Goal: Task Accomplishment & Management: Complete application form

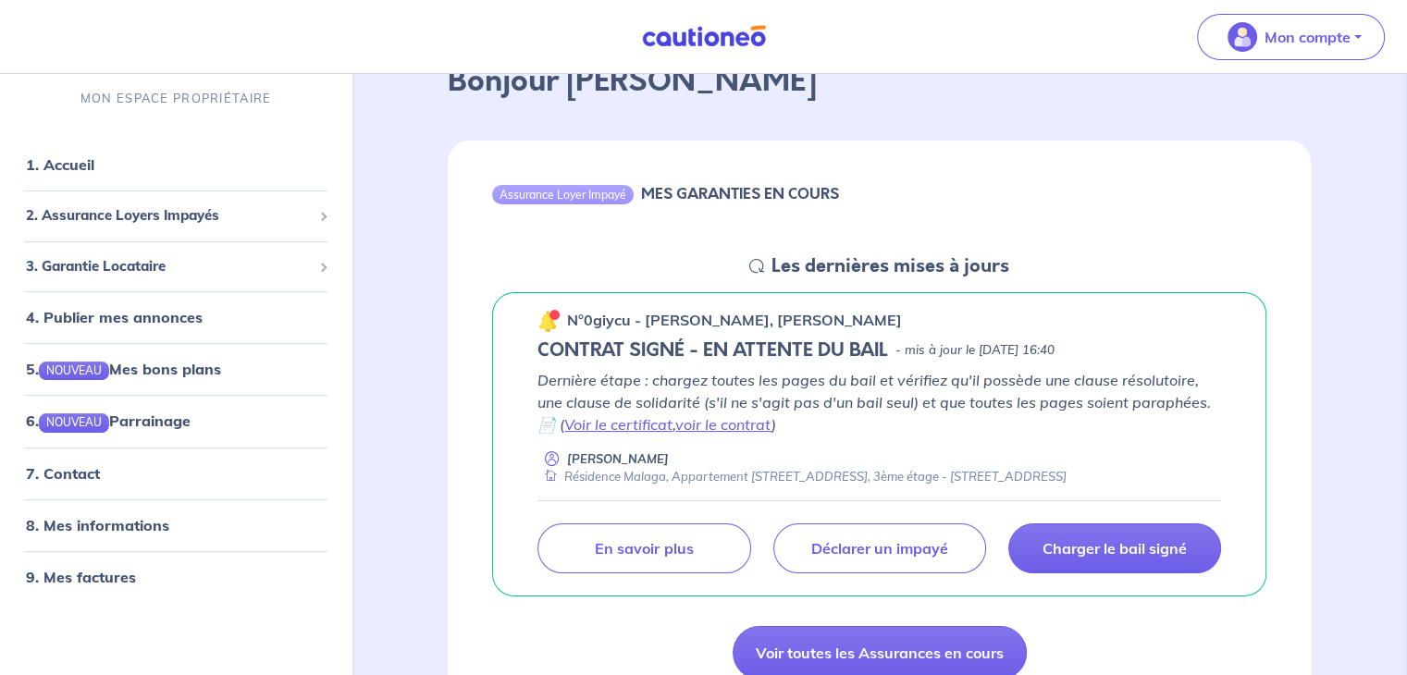
scroll to position [204, 0]
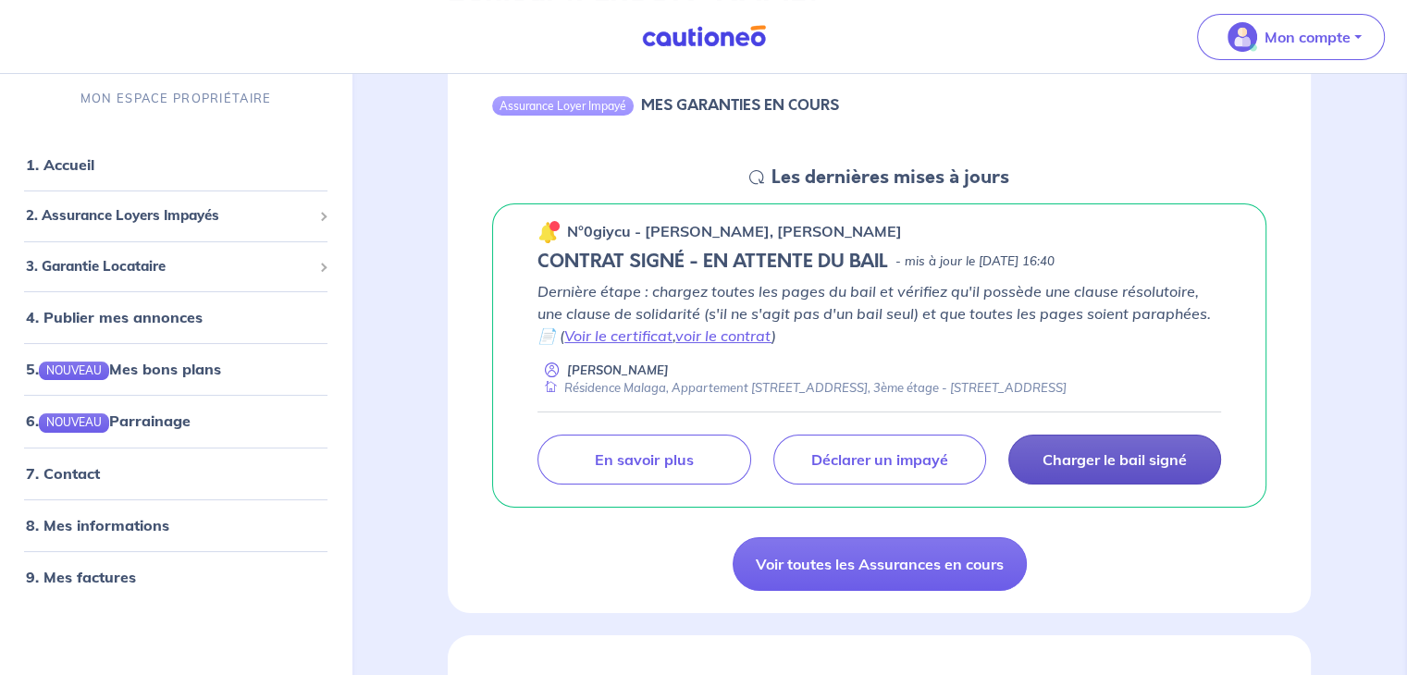
click at [1103, 455] on p "Charger le bail signé" at bounding box center [1115, 460] width 144 height 19
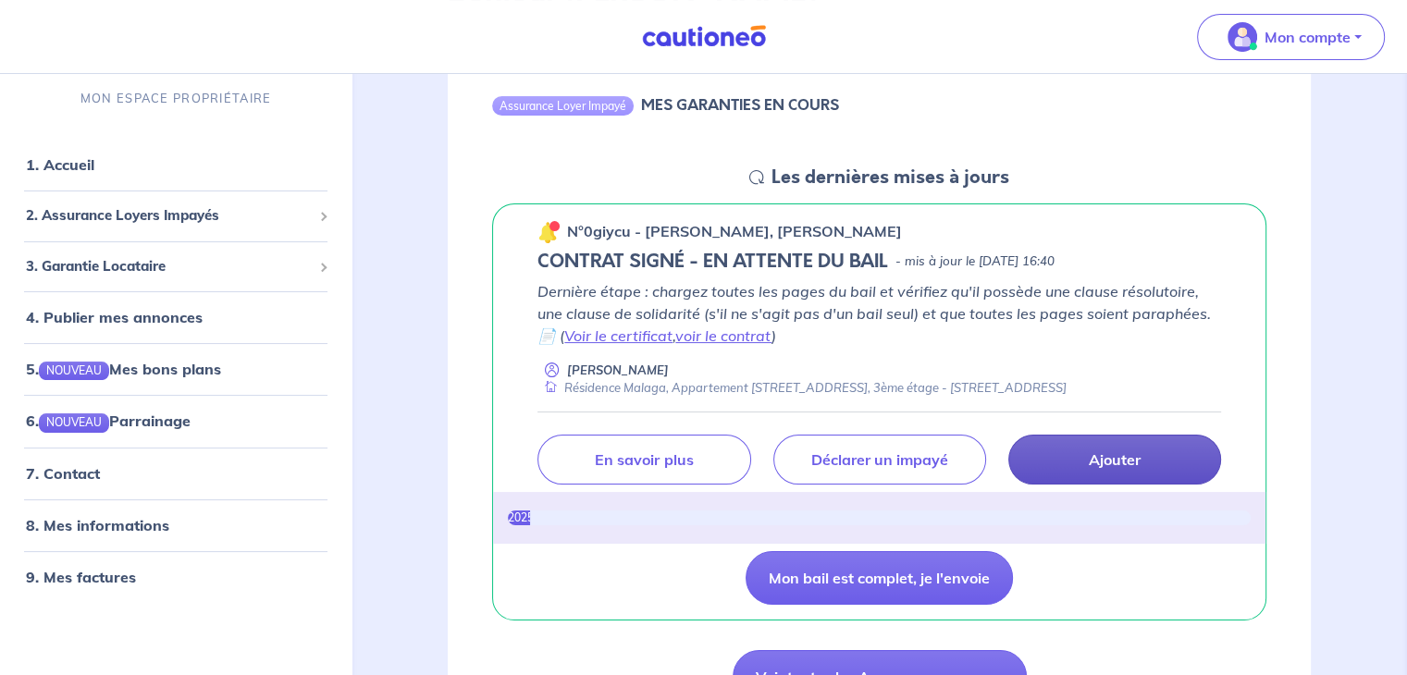
scroll to position [261, 0]
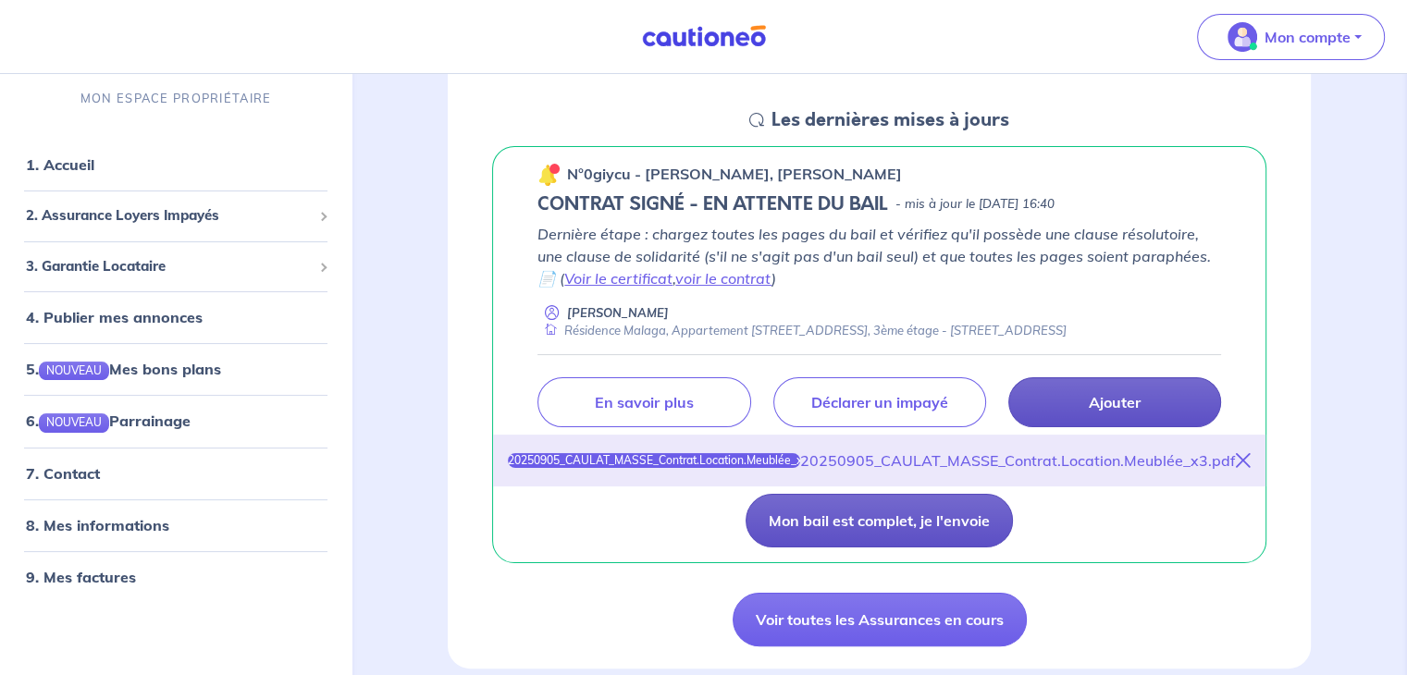
click at [903, 530] on button "Mon bail est complet, je l'envoie" at bounding box center [879, 521] width 267 height 54
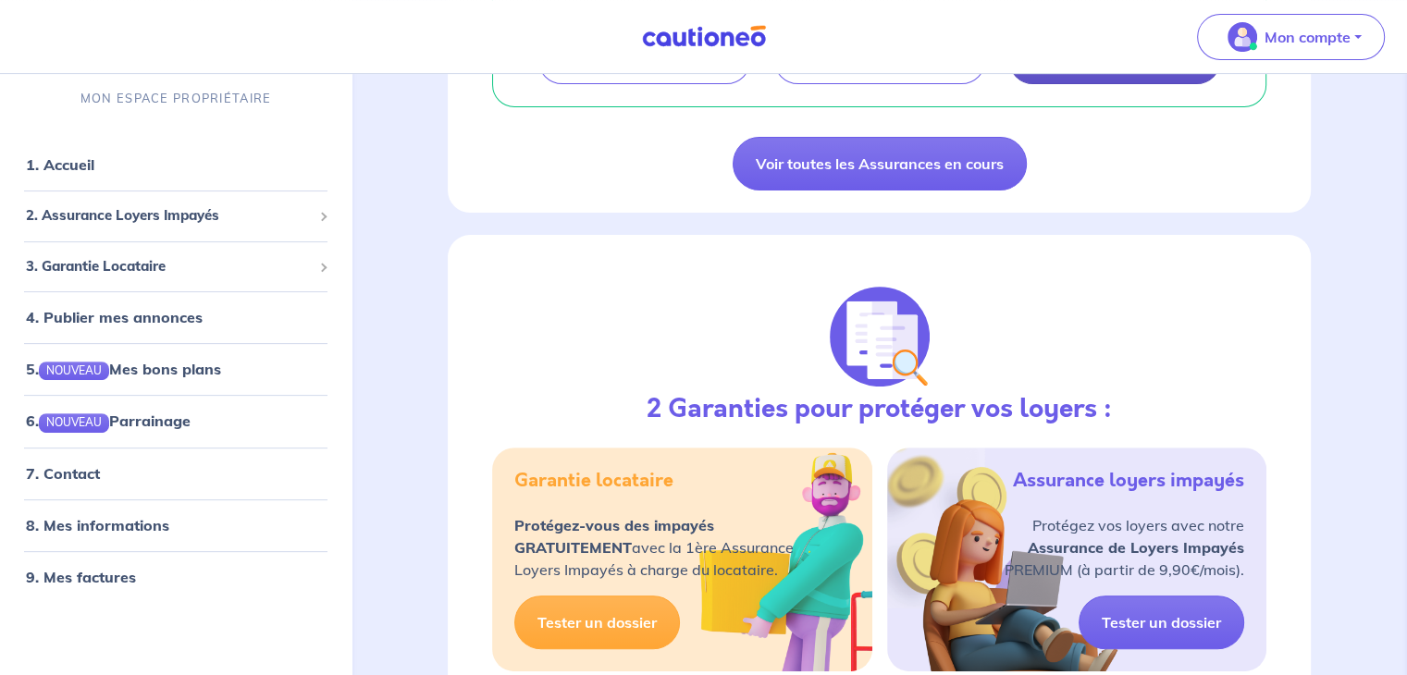
scroll to position [511, 0]
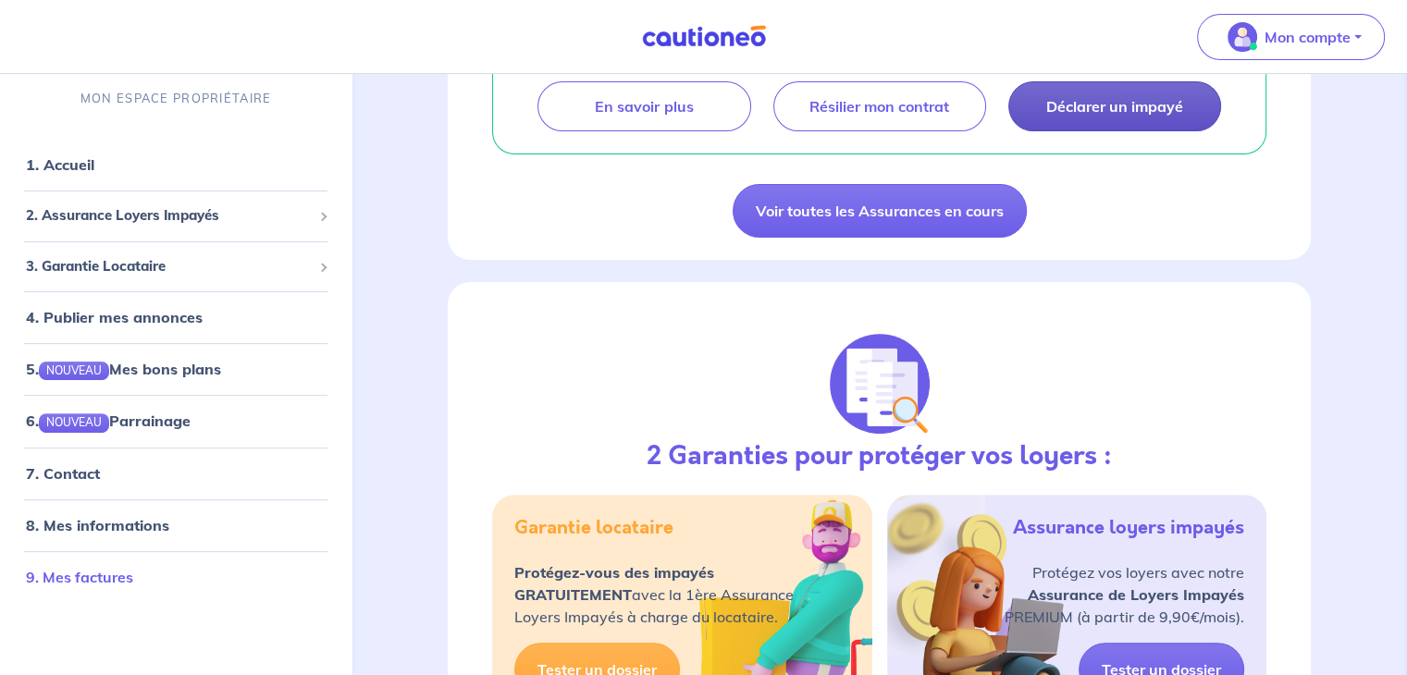
click at [89, 568] on link "9. Mes factures" at bounding box center [79, 577] width 107 height 19
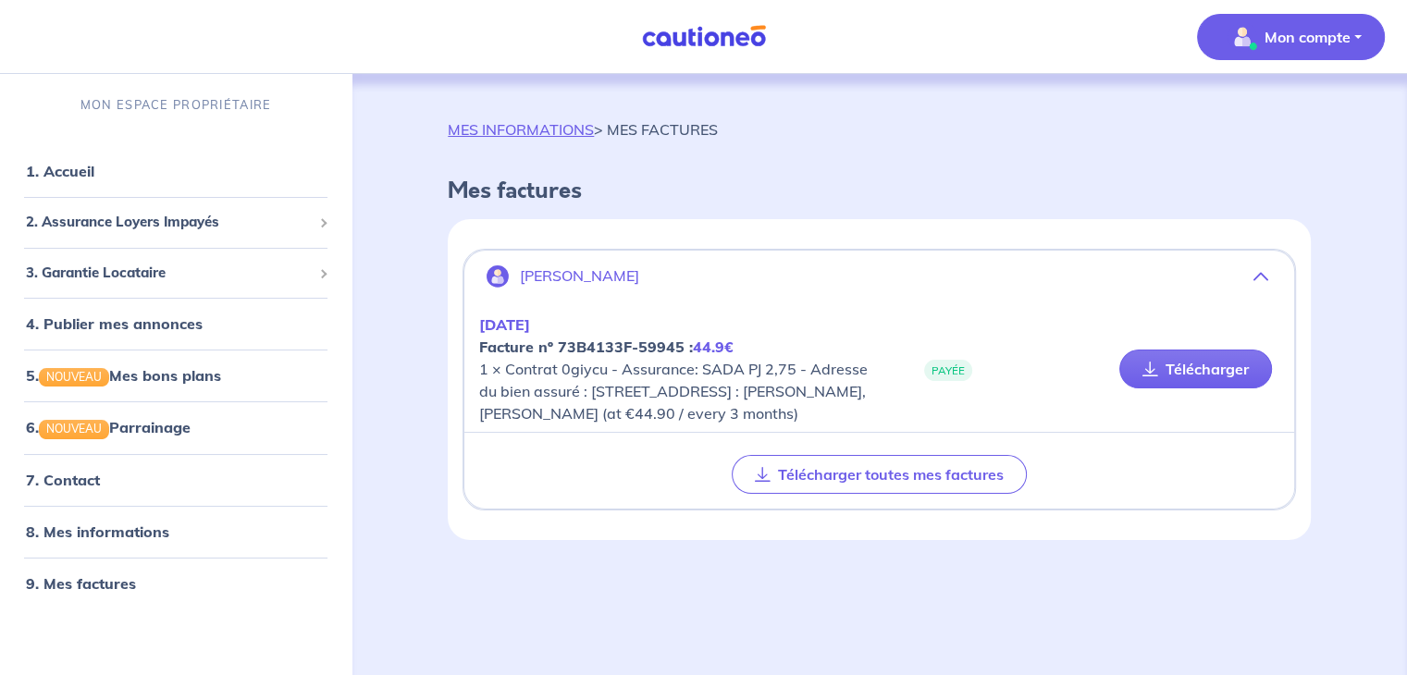
scroll to position [6, 0]
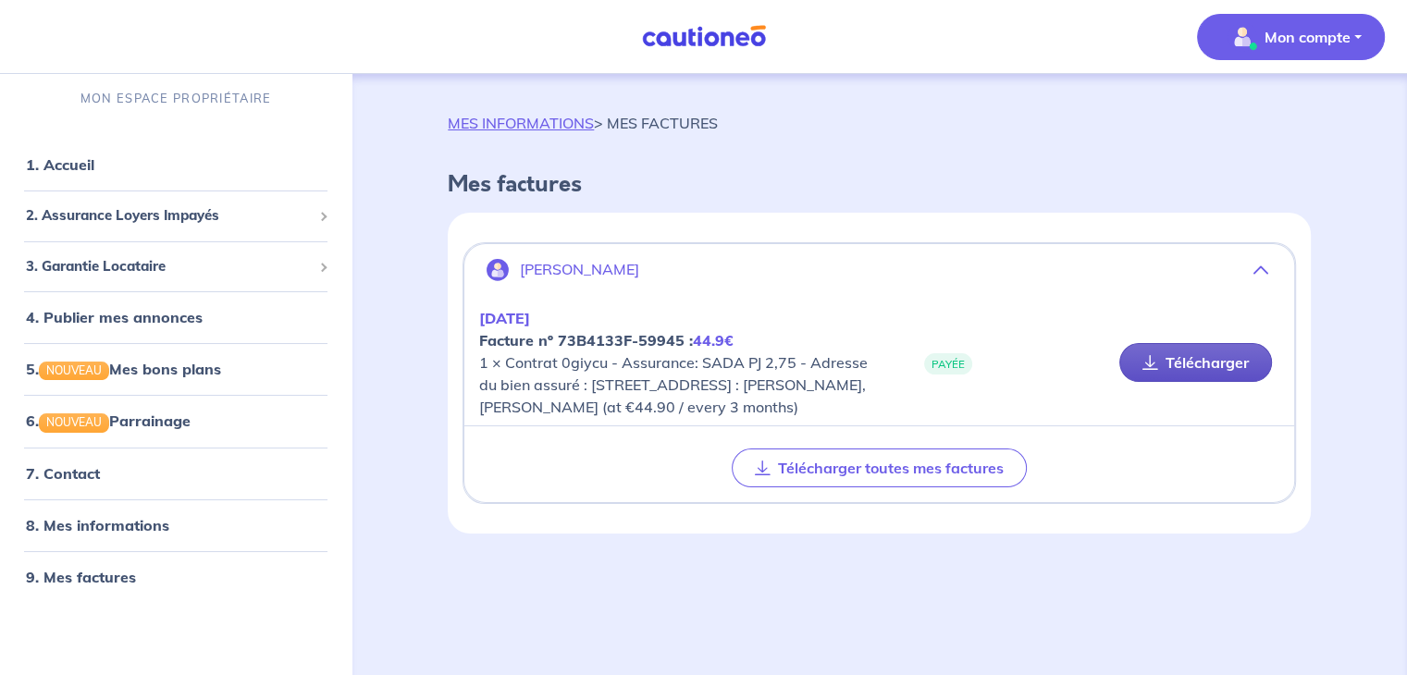
click at [1146, 370] on icon at bounding box center [1151, 362] width 16 height 15
click at [1356, 34] on button "Mon compte" at bounding box center [1291, 37] width 188 height 46
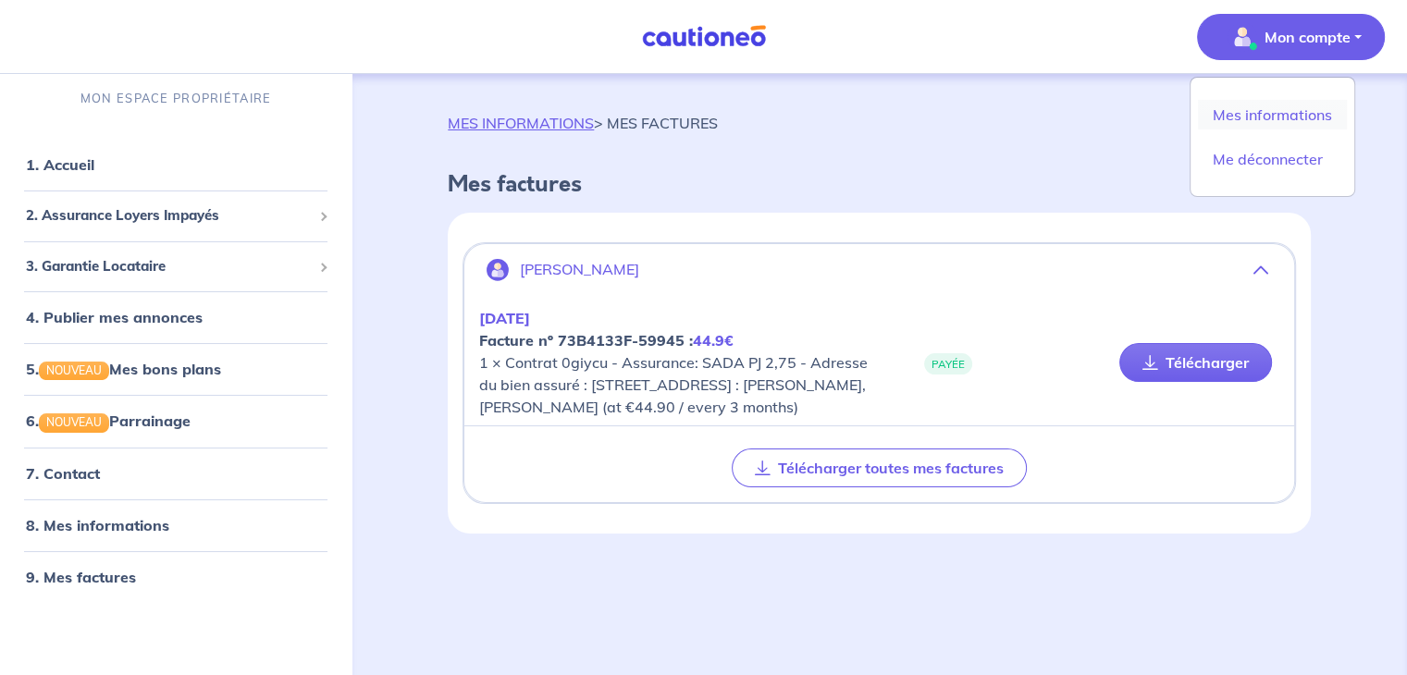
click at [1294, 115] on link "Mes informations" at bounding box center [1272, 115] width 149 height 30
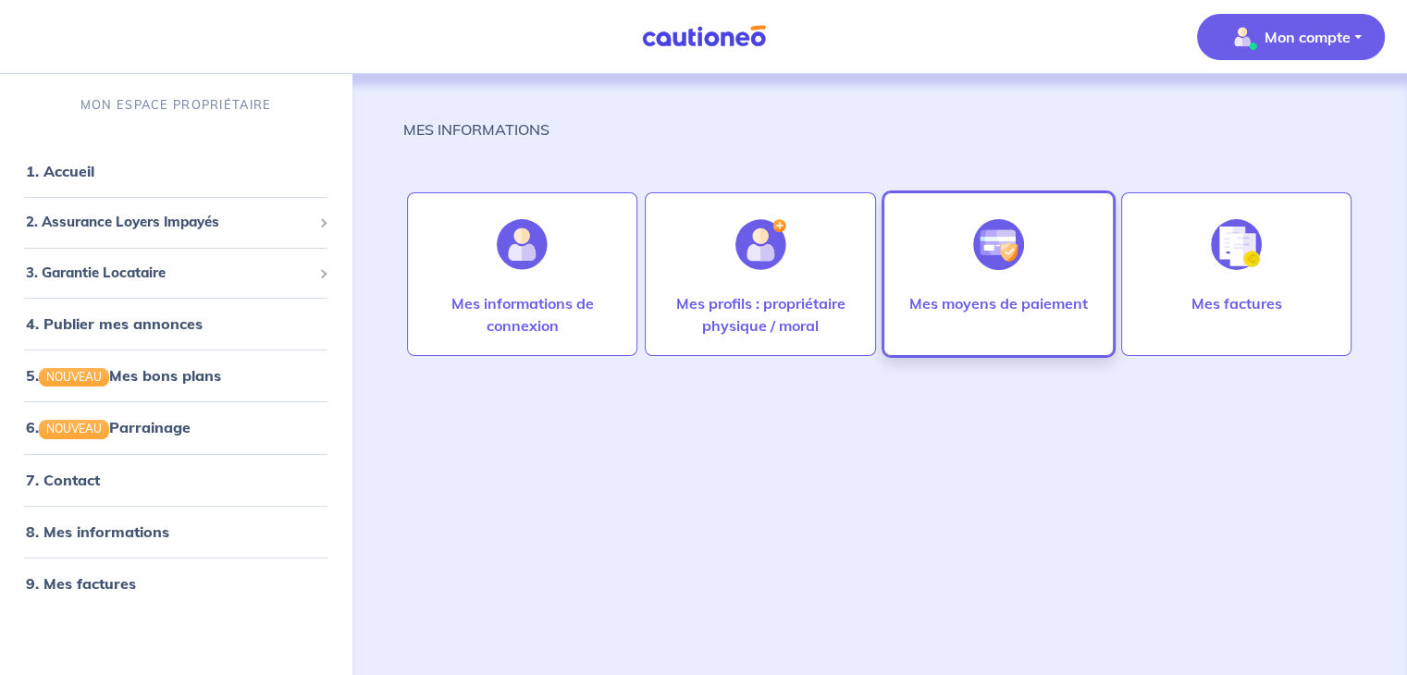
click at [1012, 309] on p "Mes moyens de paiement" at bounding box center [999, 303] width 179 height 22
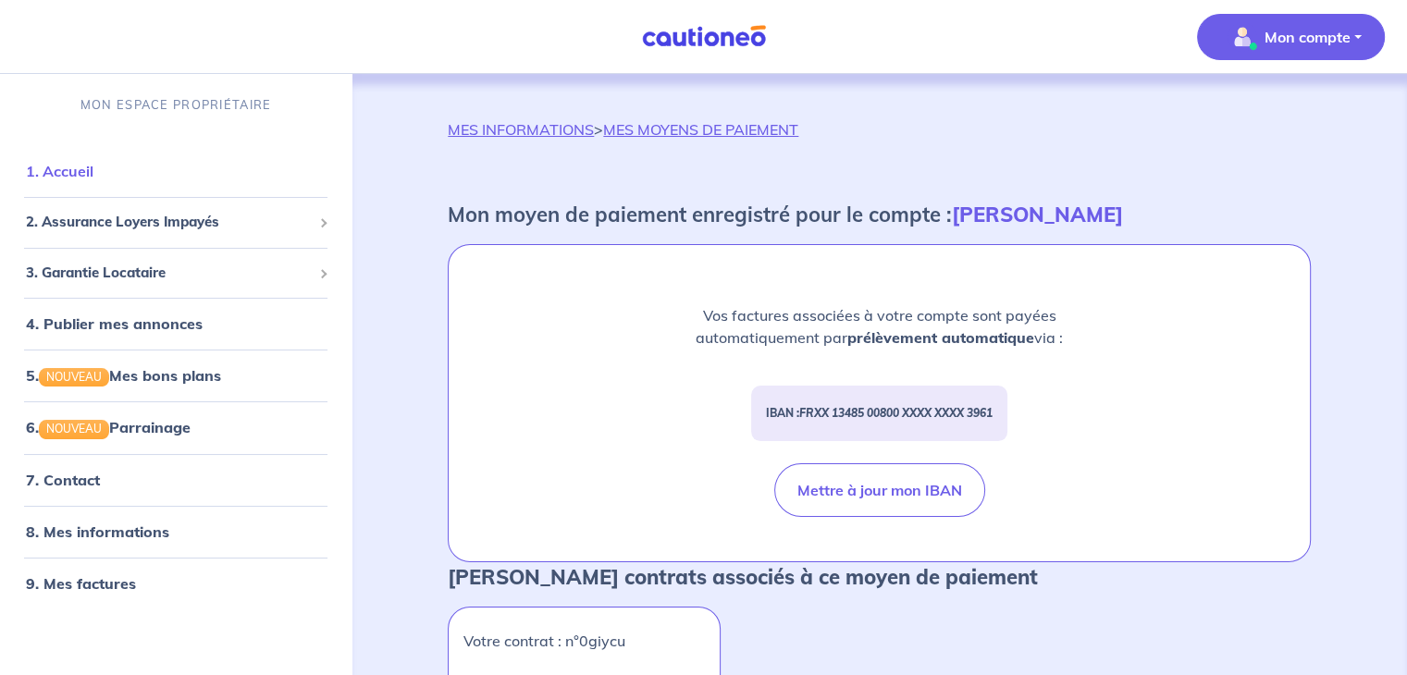
click at [73, 171] on link "1. Accueil" at bounding box center [60, 171] width 68 height 19
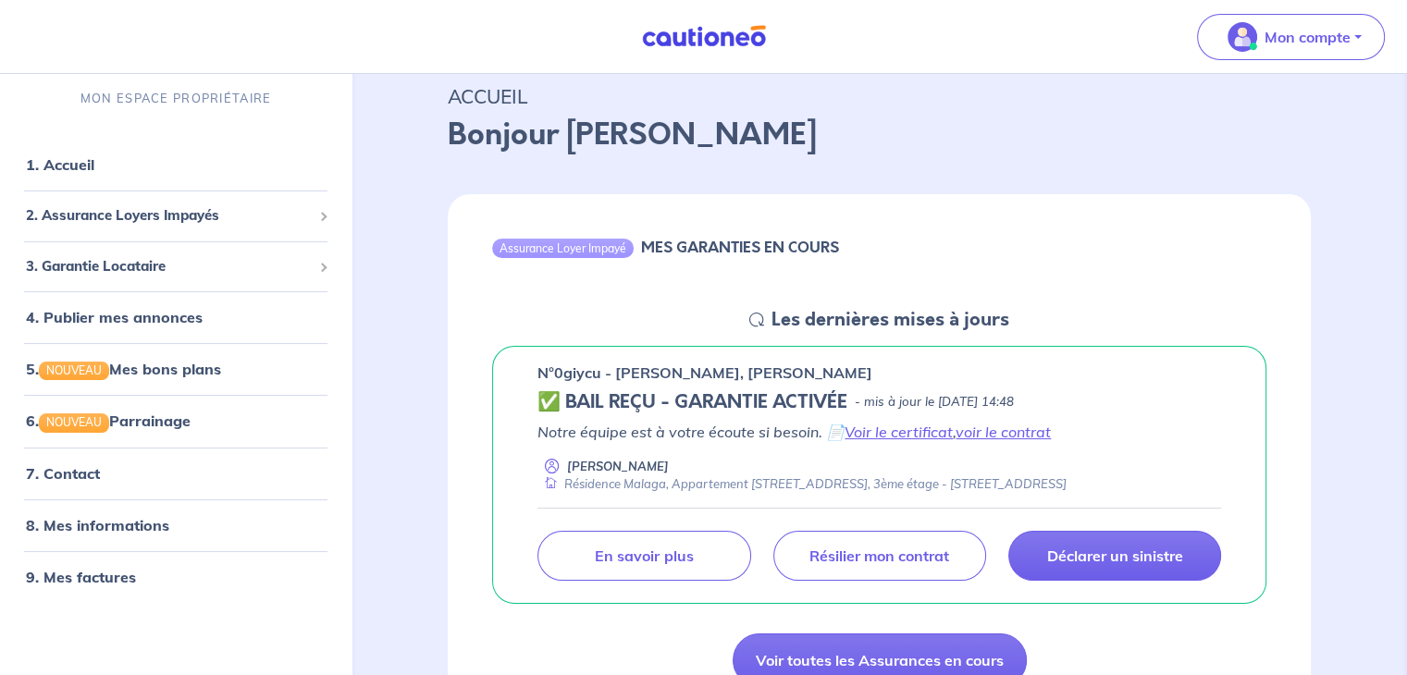
scroll to position [77, 0]
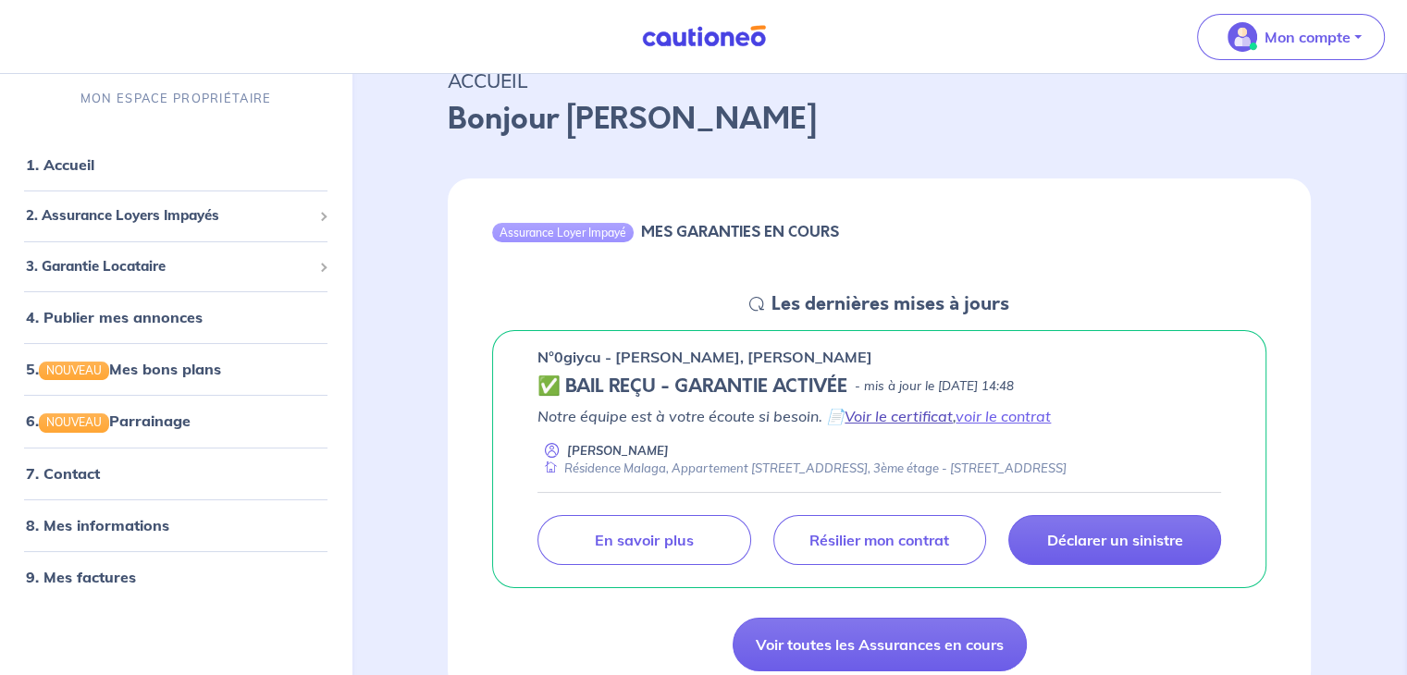
click at [890, 419] on link "Voir le certificat" at bounding box center [899, 416] width 108 height 19
